Goal: Task Accomplishment & Management: Complete application form

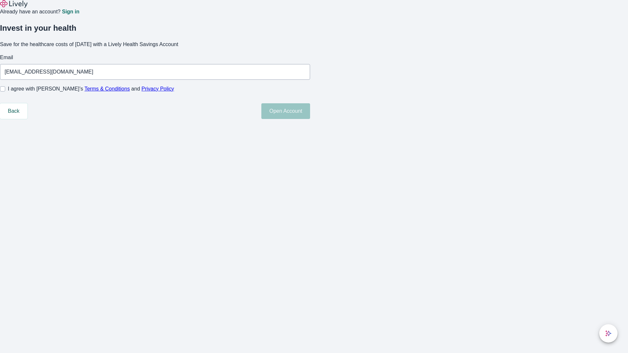
click at [5, 92] on input "I agree with Lively’s Terms & Conditions and Privacy Policy" at bounding box center [2, 88] width 5 height 5
checkbox input "true"
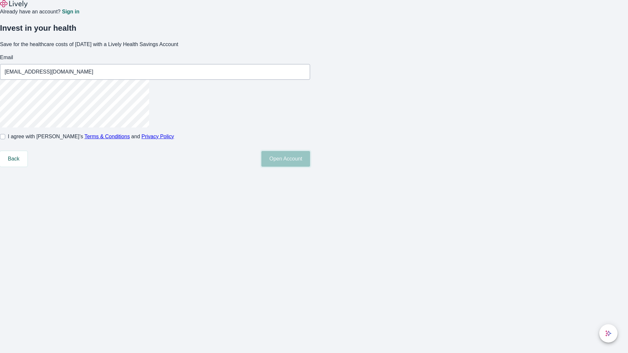
click at [310, 167] on button "Open Account" at bounding box center [285, 159] width 49 height 16
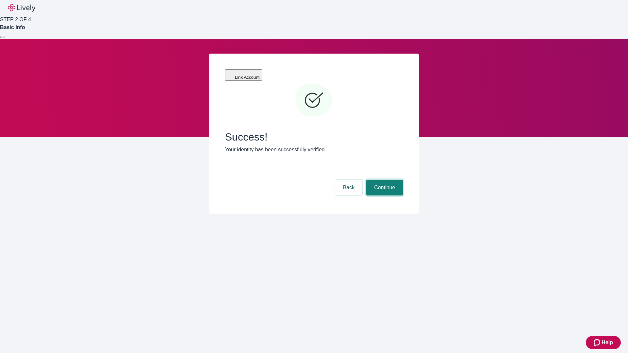
click at [384, 180] on button "Continue" at bounding box center [384, 188] width 37 height 16
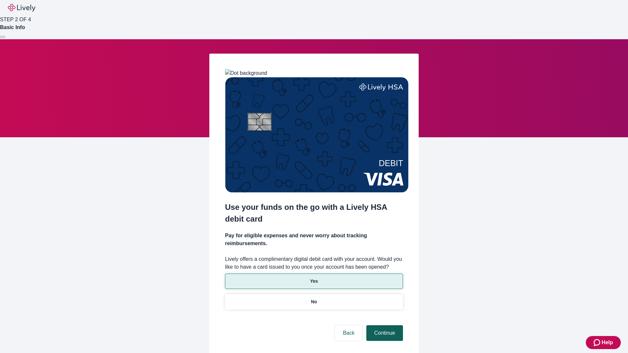
click at [314, 299] on p "No" at bounding box center [314, 302] width 6 height 7
click at [384, 325] on button "Continue" at bounding box center [384, 333] width 37 height 16
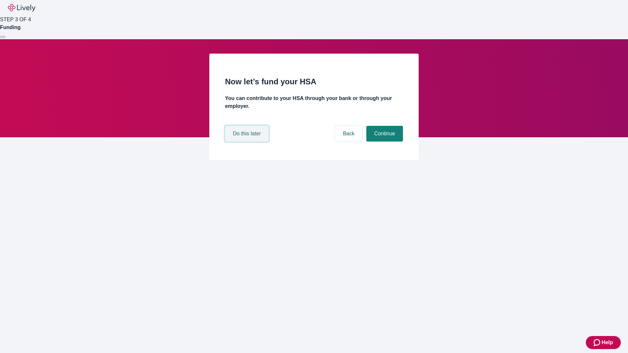
click at [248, 142] on button "Do this later" at bounding box center [246, 134] width 43 height 16
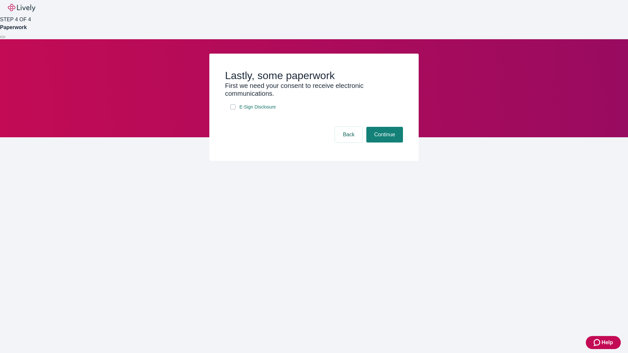
click at [233, 110] on input "E-Sign Disclosure" at bounding box center [232, 106] width 5 height 5
checkbox input "true"
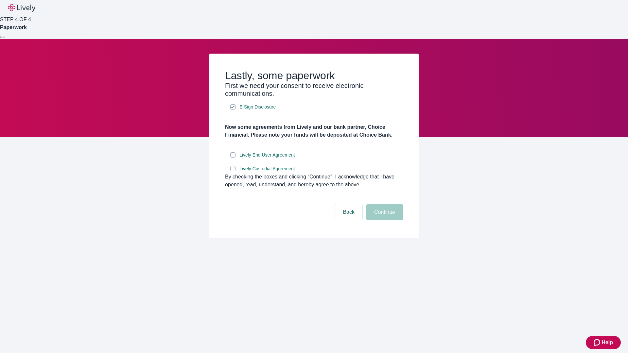
click at [233, 158] on input "Lively End User Agreement" at bounding box center [232, 154] width 5 height 5
checkbox input "true"
click at [233, 171] on input "Lively Custodial Agreement" at bounding box center [232, 168] width 5 height 5
checkbox input "true"
click at [384, 220] on button "Continue" at bounding box center [384, 212] width 37 height 16
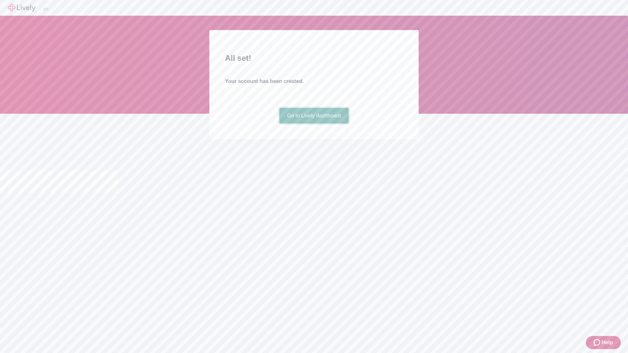
click at [314, 124] on link "Go to Lively dashboard" at bounding box center [314, 116] width 70 height 16
